Goal: Communication & Community: Connect with others

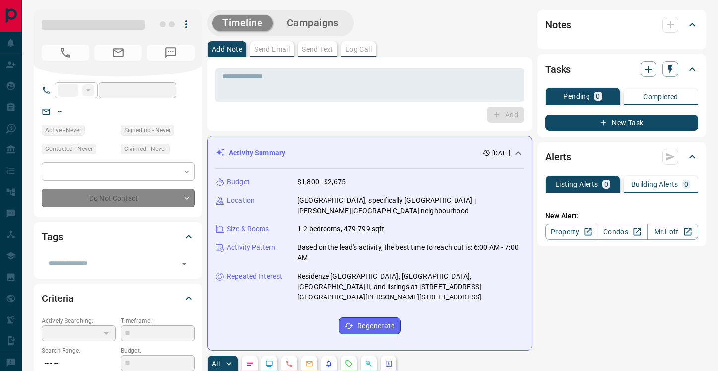
type input "**"
type input "**********"
type input "**"
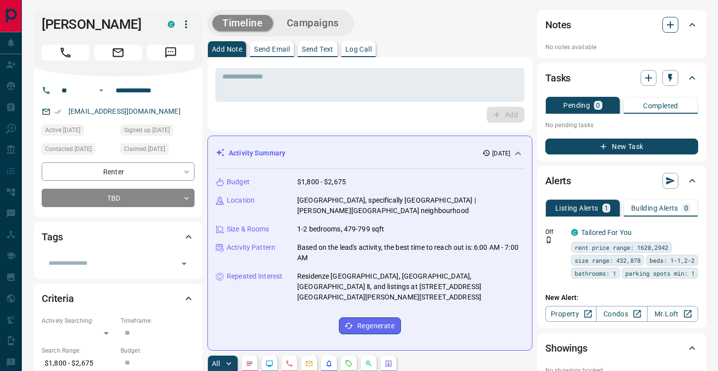
click at [673, 26] on icon "button" at bounding box center [671, 25] width 12 height 12
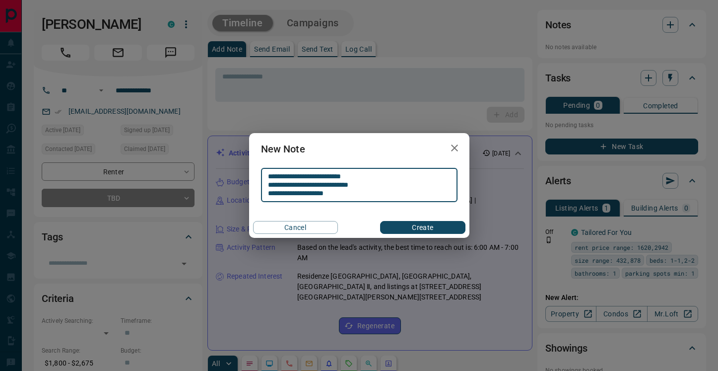
type textarea "**********"
click at [442, 229] on button "Create" at bounding box center [422, 227] width 85 height 13
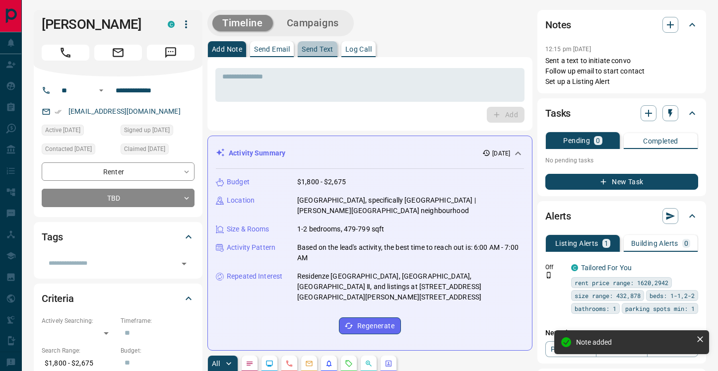
click at [320, 52] on p "Send Text" at bounding box center [318, 49] width 32 height 7
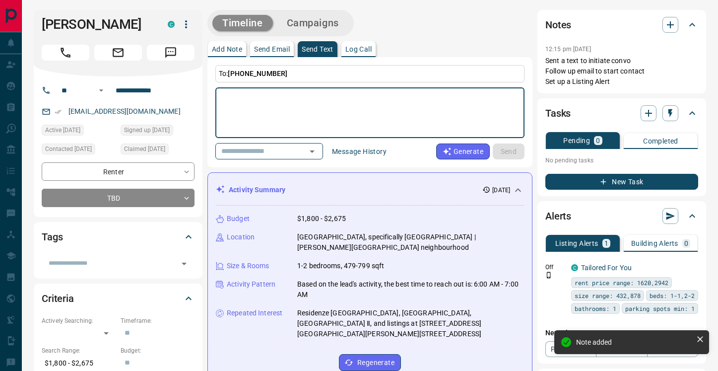
click at [276, 103] on textarea at bounding box center [369, 113] width 295 height 42
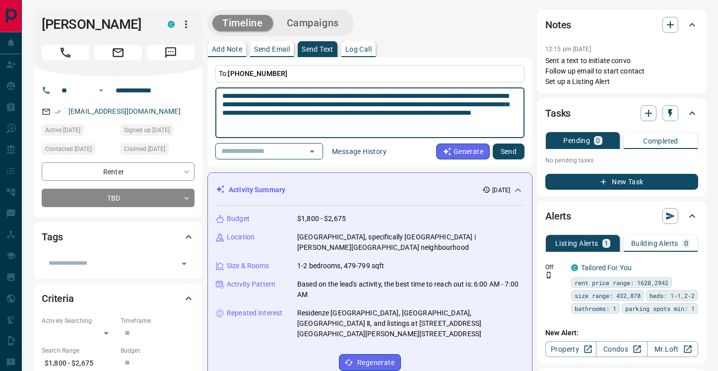
click at [244, 97] on textarea "**********" at bounding box center [369, 113] width 295 height 42
drag, startPoint x: 421, startPoint y: 123, endPoint x: 219, endPoint y: 94, distance: 203.6
click at [219, 94] on div "**********" at bounding box center [369, 112] width 309 height 51
type textarea "**********"
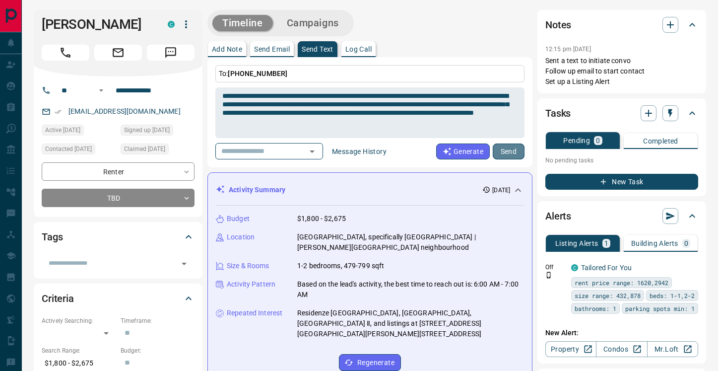
click at [507, 147] on button "Send" at bounding box center [509, 151] width 32 height 16
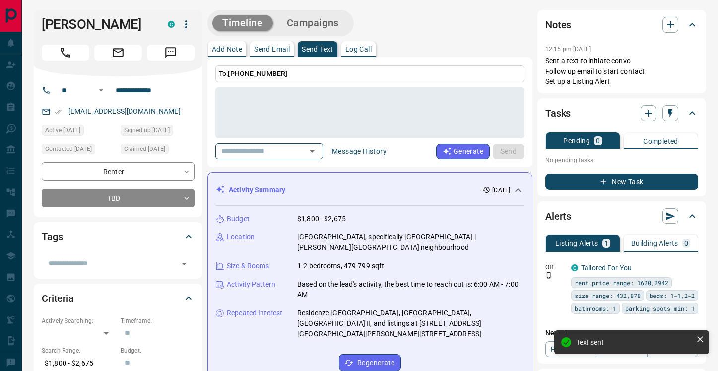
click at [286, 53] on p "Send Email" at bounding box center [272, 49] width 36 height 7
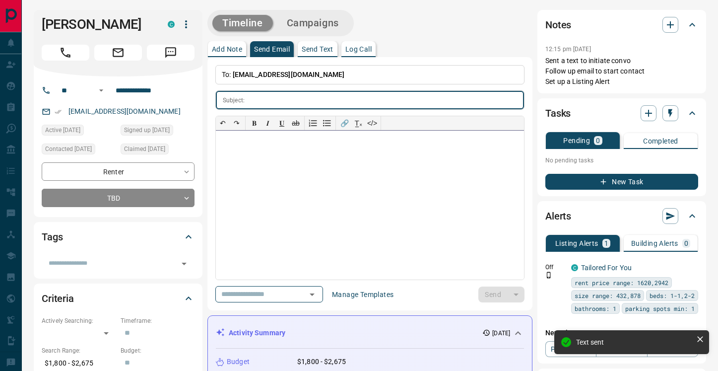
click at [295, 154] on div at bounding box center [370, 205] width 308 height 149
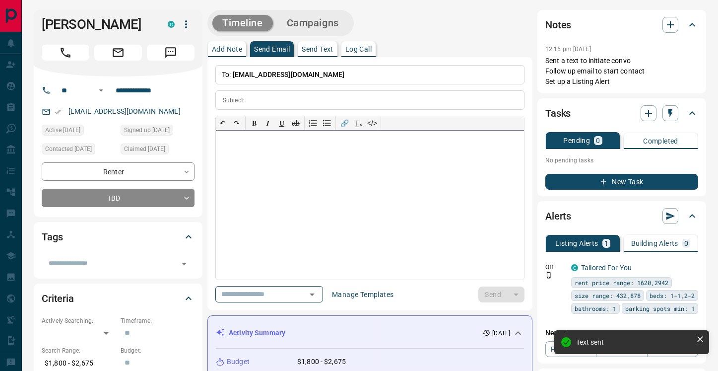
paste div
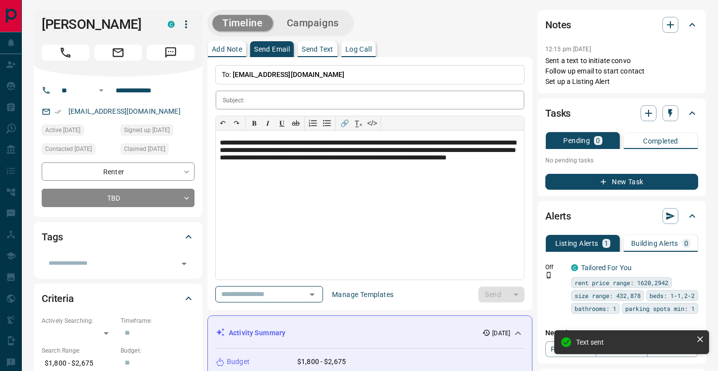
click at [285, 97] on input "text" at bounding box center [387, 100] width 276 height 18
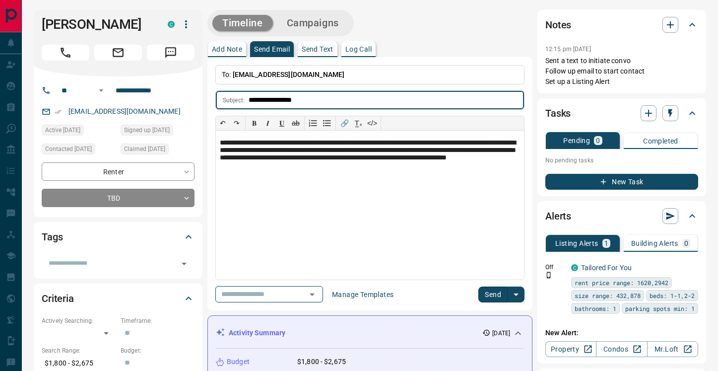
type input "**********"
click at [499, 292] on button "Send" at bounding box center [493, 294] width 29 height 16
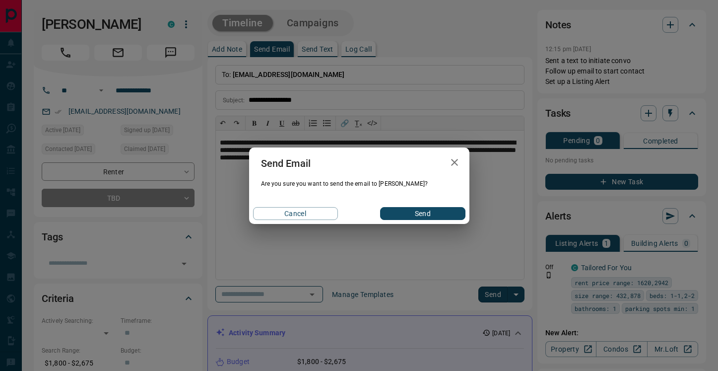
click at [436, 212] on button "Send" at bounding box center [422, 213] width 85 height 13
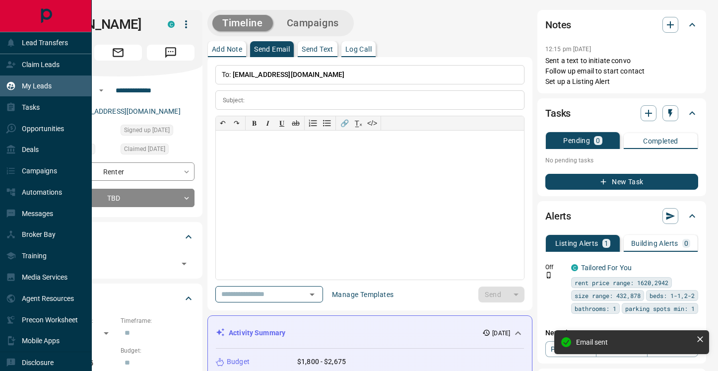
click at [41, 89] on p "My Leads" at bounding box center [37, 86] width 30 height 8
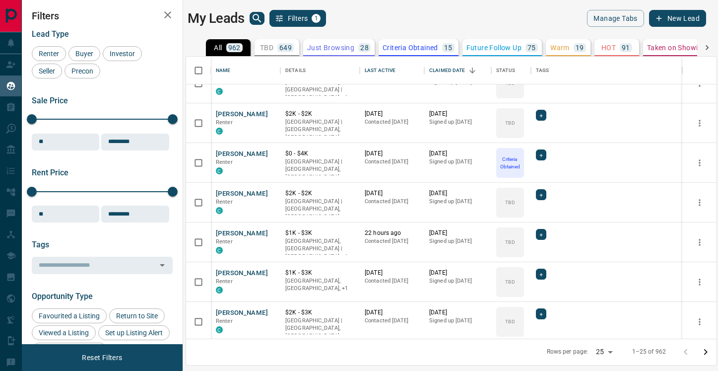
scroll to position [235, 0]
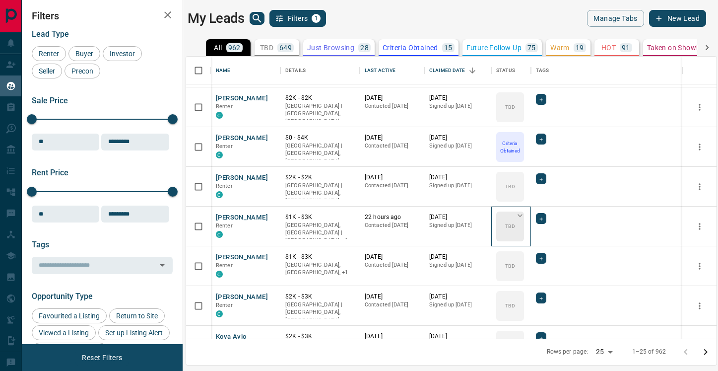
click at [520, 214] on icon at bounding box center [520, 216] width 10 height 10
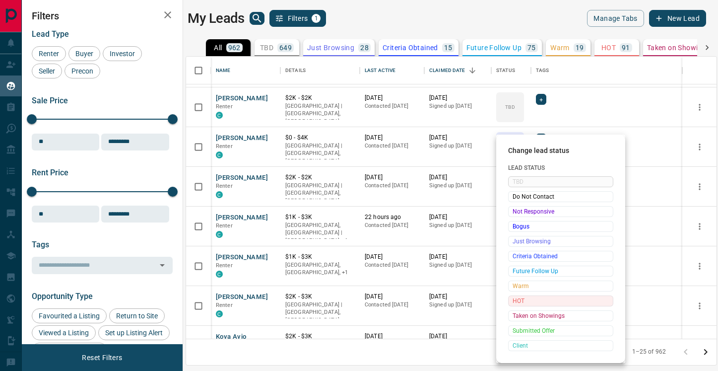
click at [524, 298] on span "HOT" at bounding box center [561, 301] width 96 height 10
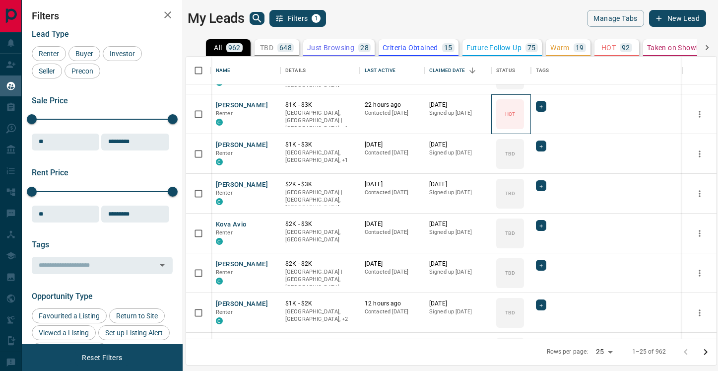
scroll to position [394, 0]
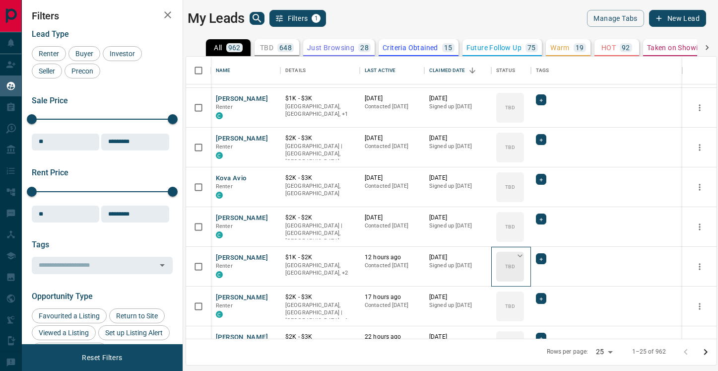
click at [520, 255] on icon at bounding box center [520, 256] width 10 height 10
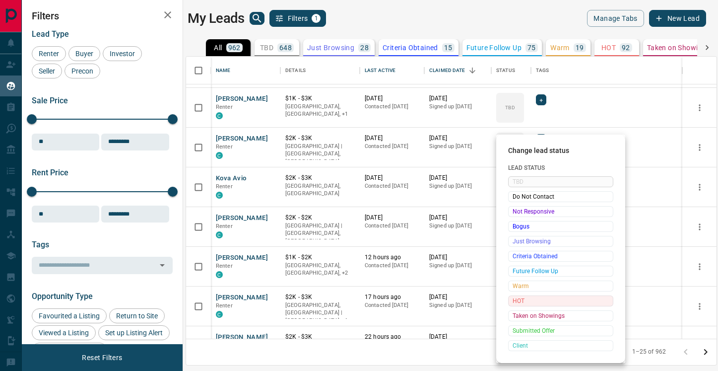
click at [523, 304] on span "HOT" at bounding box center [561, 301] width 96 height 10
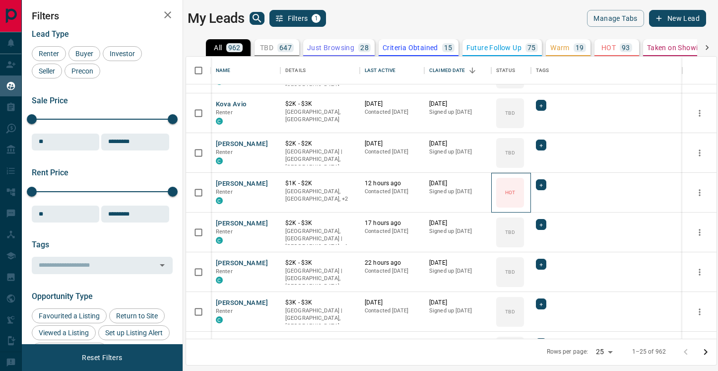
scroll to position [440, 0]
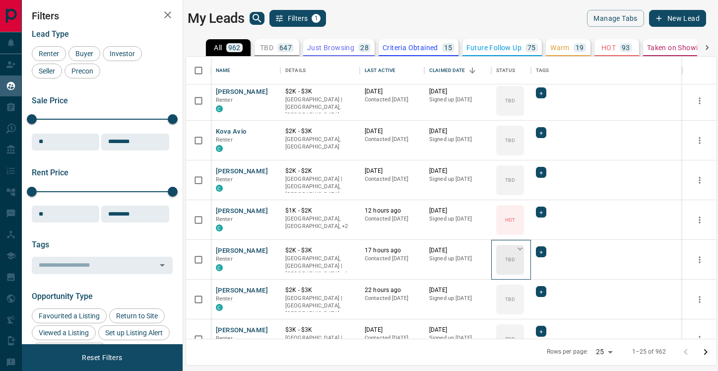
click at [519, 248] on icon at bounding box center [520, 248] width 5 height 3
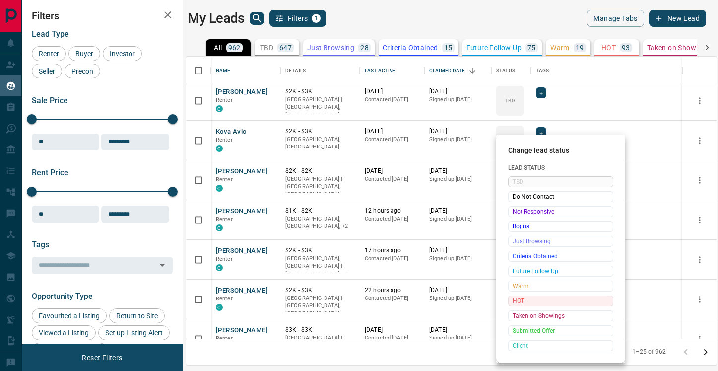
click at [520, 300] on span "HOT" at bounding box center [561, 301] width 96 height 10
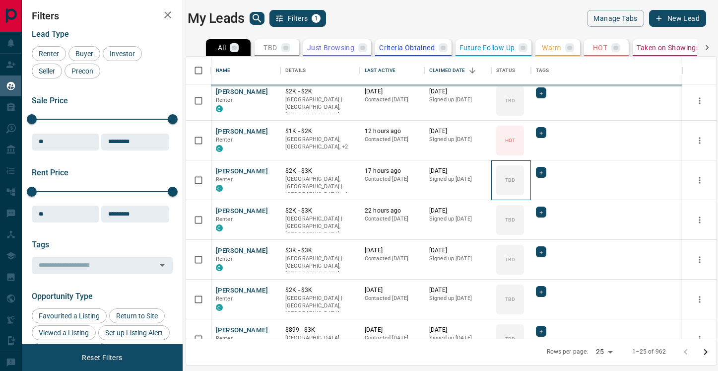
scroll to position [526, 0]
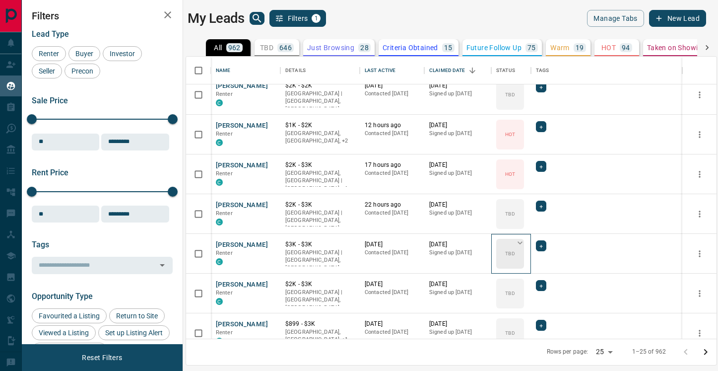
click at [521, 242] on icon at bounding box center [520, 242] width 5 height 3
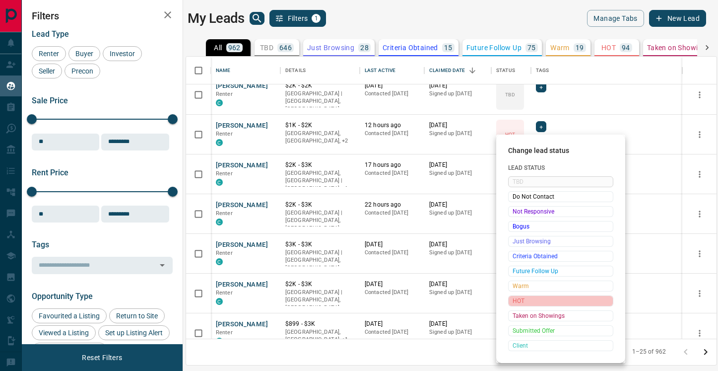
click at [530, 300] on span "HOT" at bounding box center [561, 301] width 96 height 10
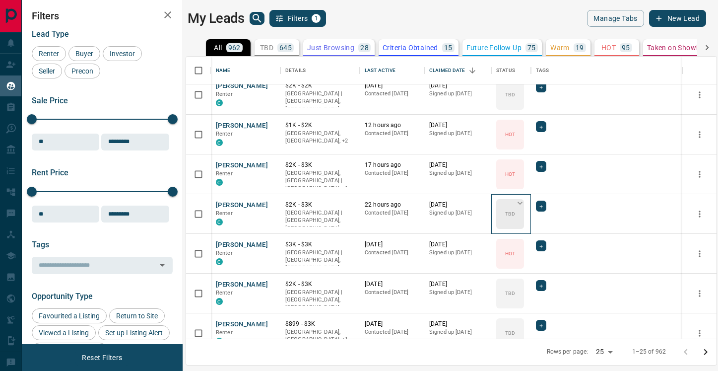
click at [522, 203] on icon at bounding box center [520, 203] width 10 height 10
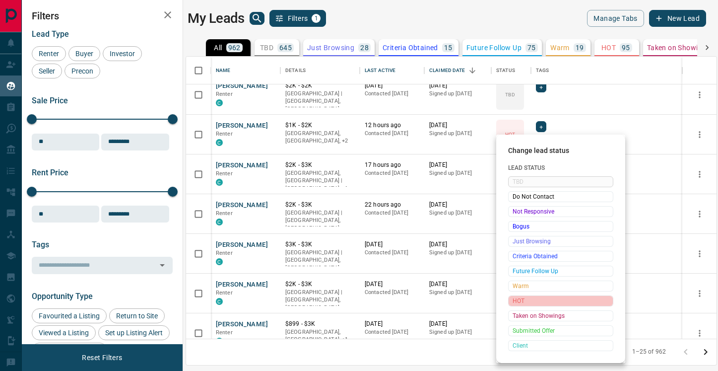
click at [521, 296] on span "HOT" at bounding box center [561, 301] width 96 height 10
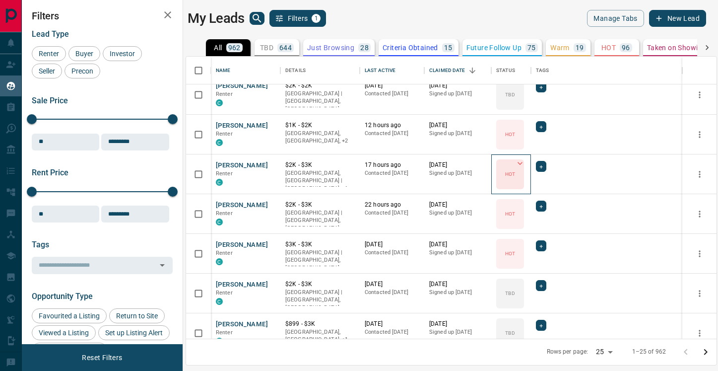
click at [520, 163] on icon at bounding box center [520, 163] width 10 height 10
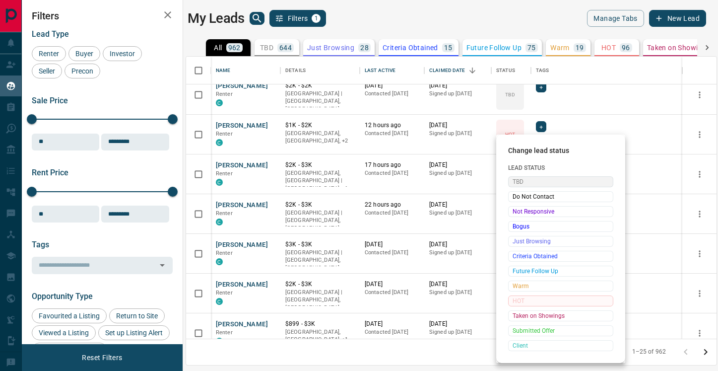
click at [520, 181] on span "TBD" at bounding box center [561, 182] width 96 height 10
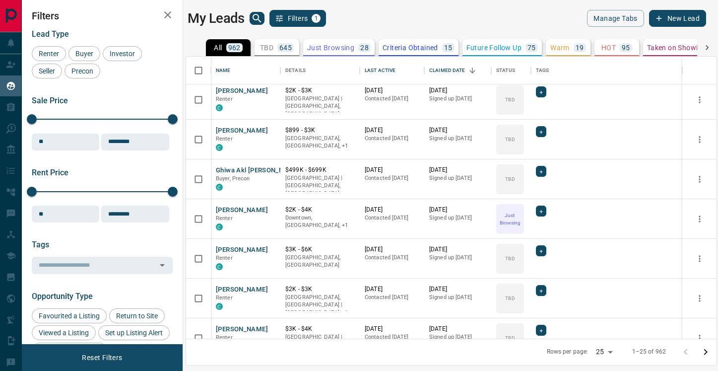
scroll to position [739, 0]
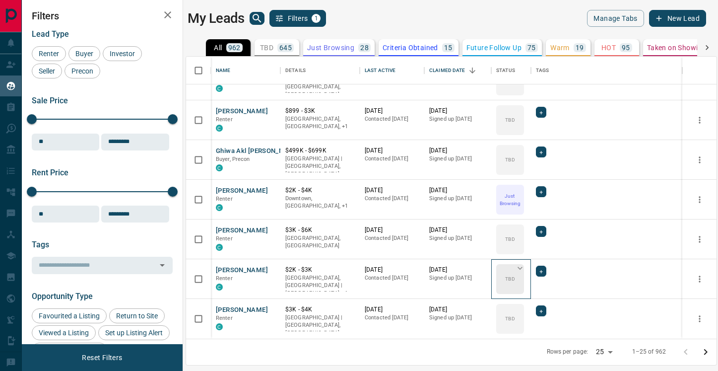
click at [523, 269] on icon at bounding box center [520, 268] width 10 height 10
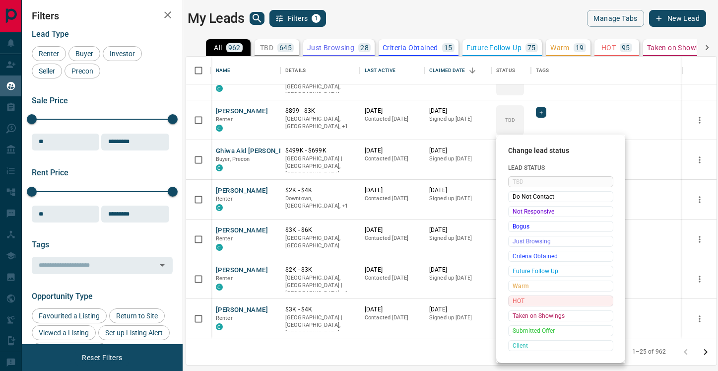
click at [521, 300] on span "HOT" at bounding box center [561, 301] width 96 height 10
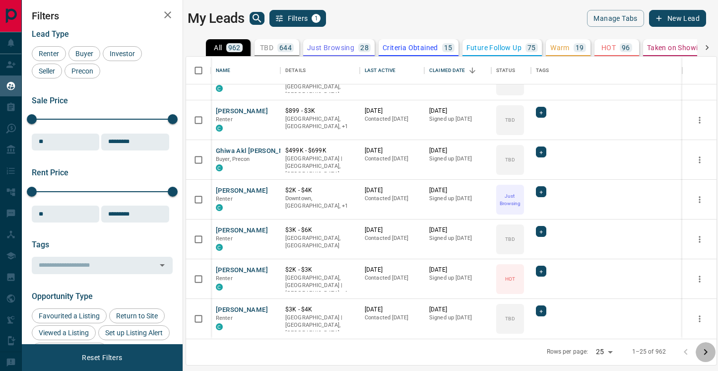
click at [700, 350] on icon "Go to next page" at bounding box center [706, 352] width 12 height 12
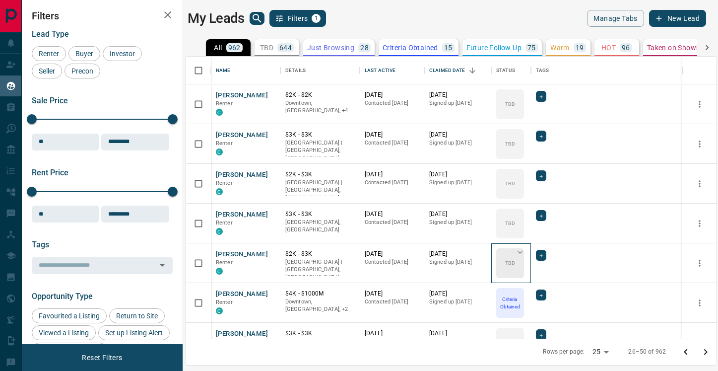
click at [520, 253] on icon at bounding box center [520, 252] width 5 height 3
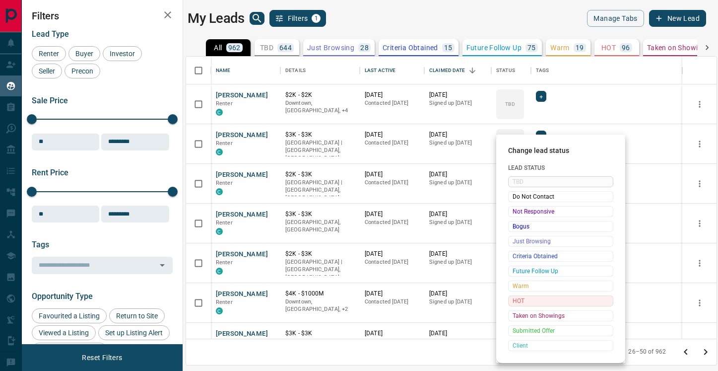
click at [519, 301] on span "HOT" at bounding box center [561, 301] width 96 height 10
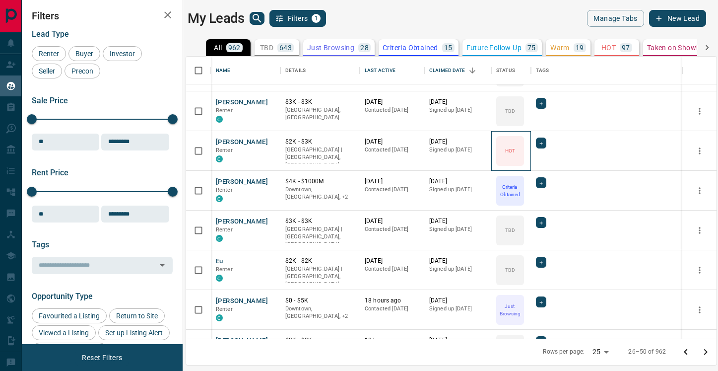
scroll to position [115, 0]
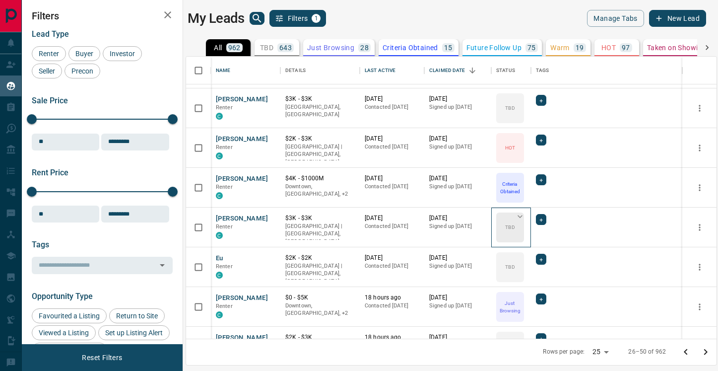
click at [522, 214] on icon at bounding box center [520, 217] width 10 height 10
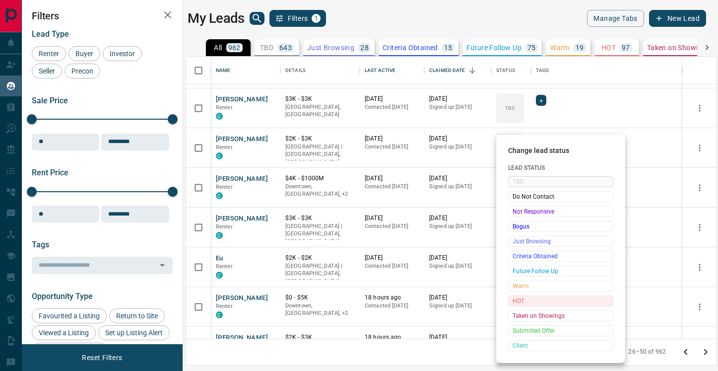
click at [518, 299] on span "HOT" at bounding box center [561, 301] width 96 height 10
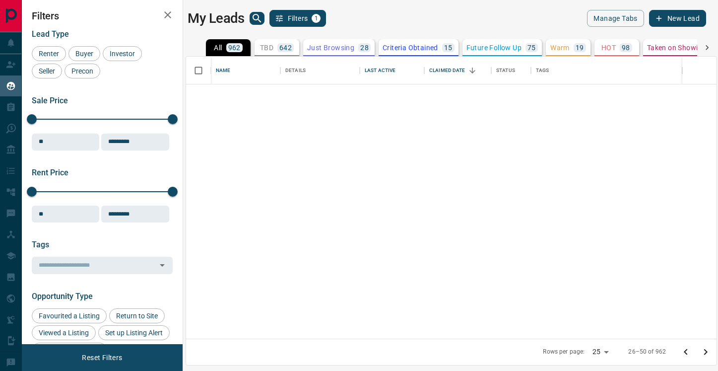
scroll to position [0, 0]
